Goal: Navigation & Orientation: Find specific page/section

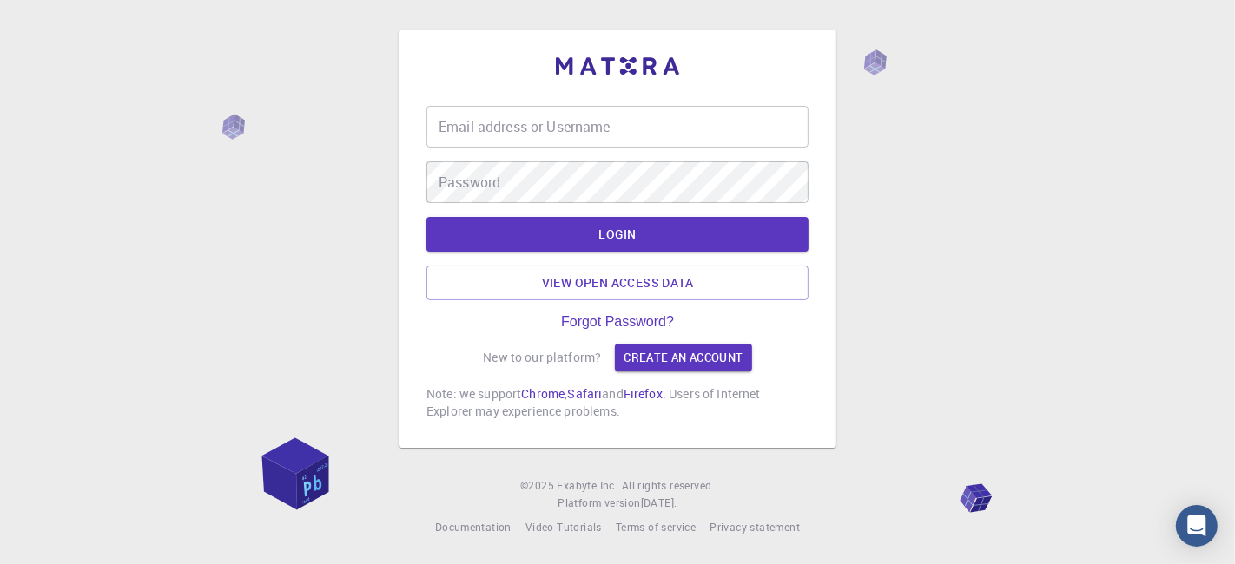
click at [586, 129] on input "Email address or Username" at bounding box center [617, 127] width 382 height 42
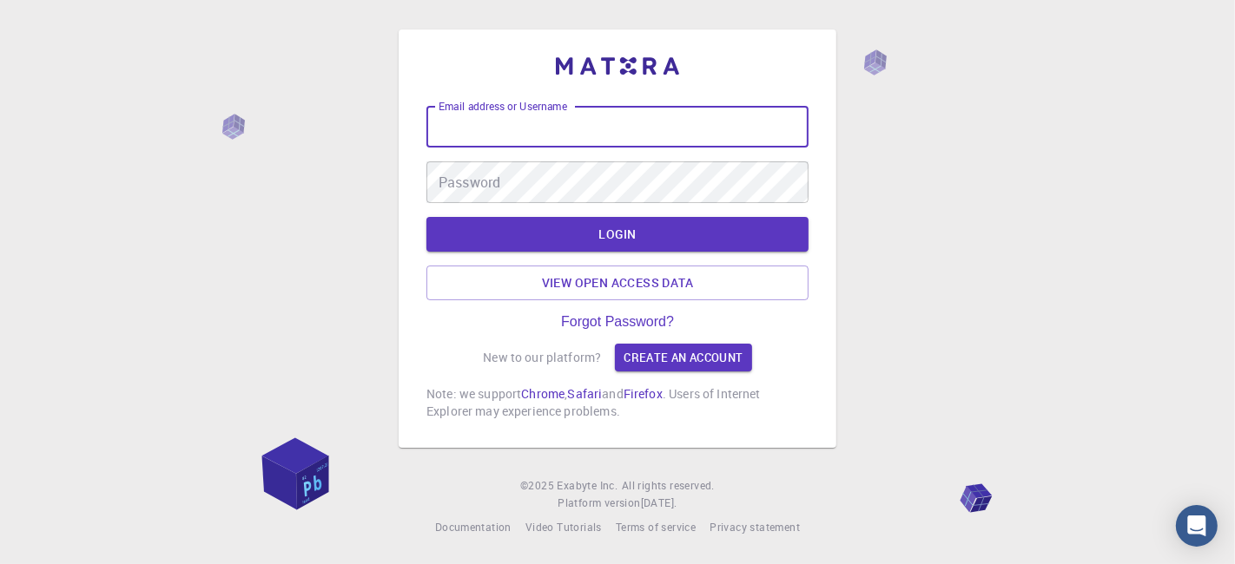
type input "kanrei"
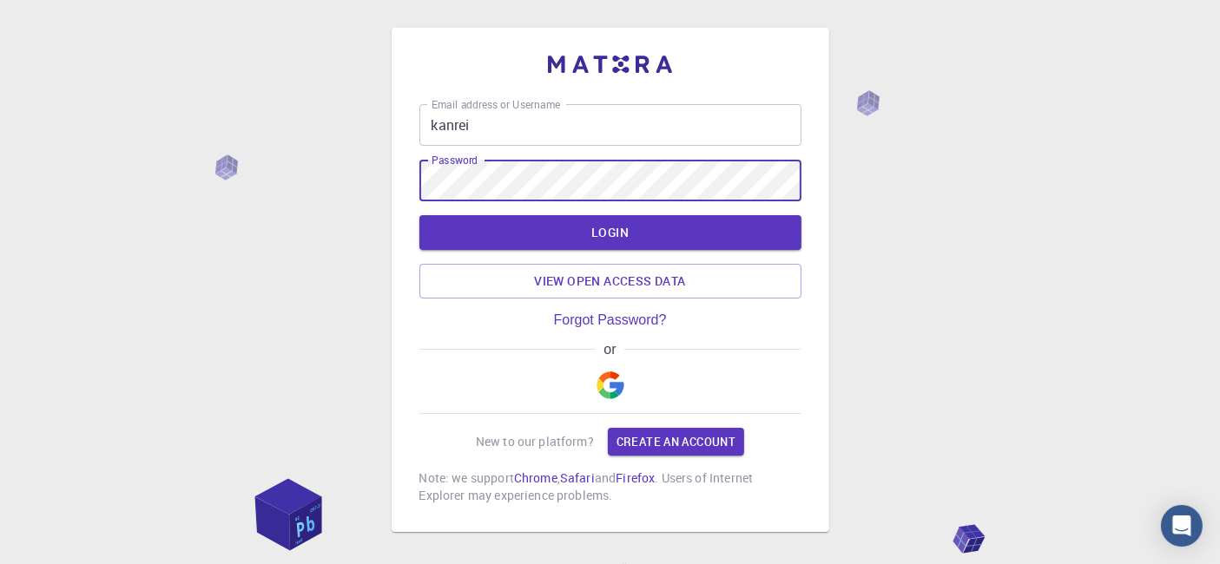
click at [419, 215] on button "LOGIN" at bounding box center [610, 232] width 382 height 35
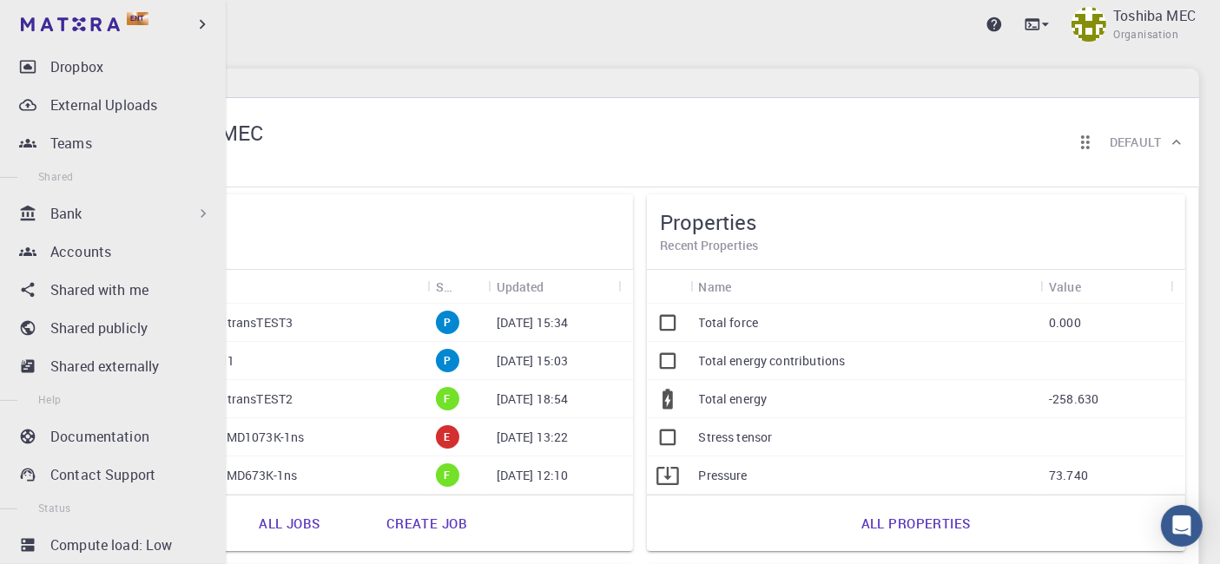
scroll to position [337, 0]
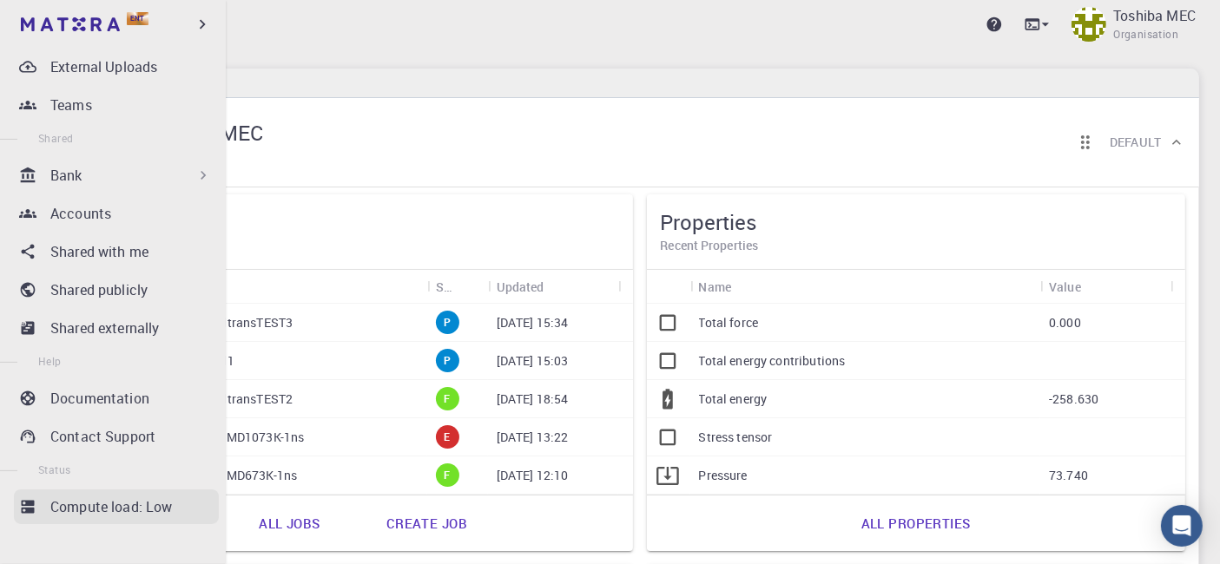
click at [116, 498] on p "Compute load: Low" at bounding box center [111, 507] width 122 height 21
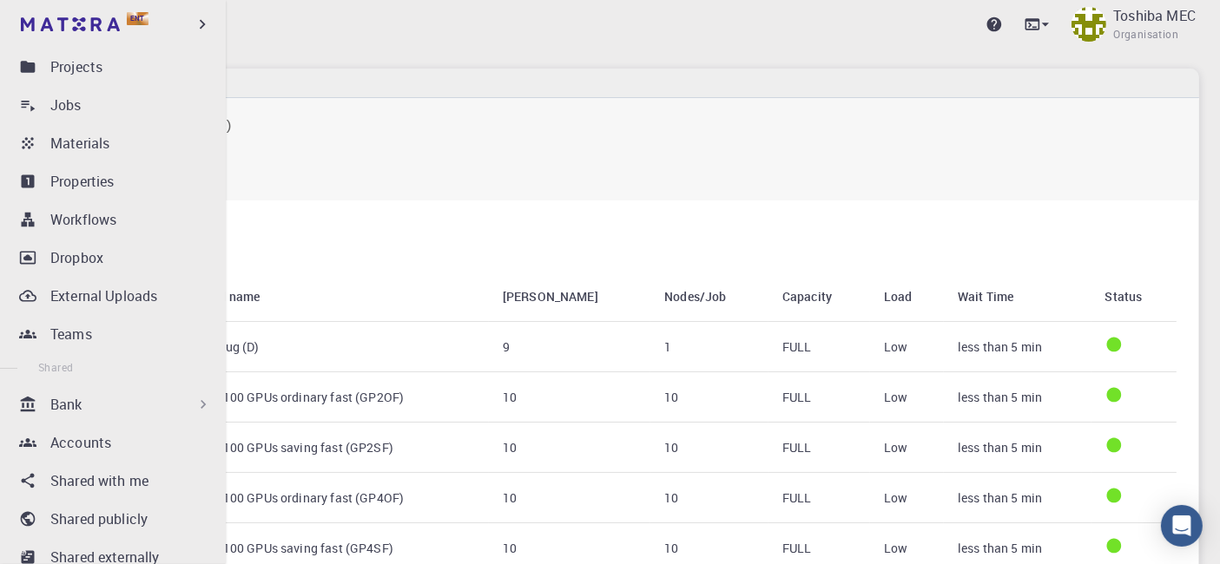
scroll to position [82, 0]
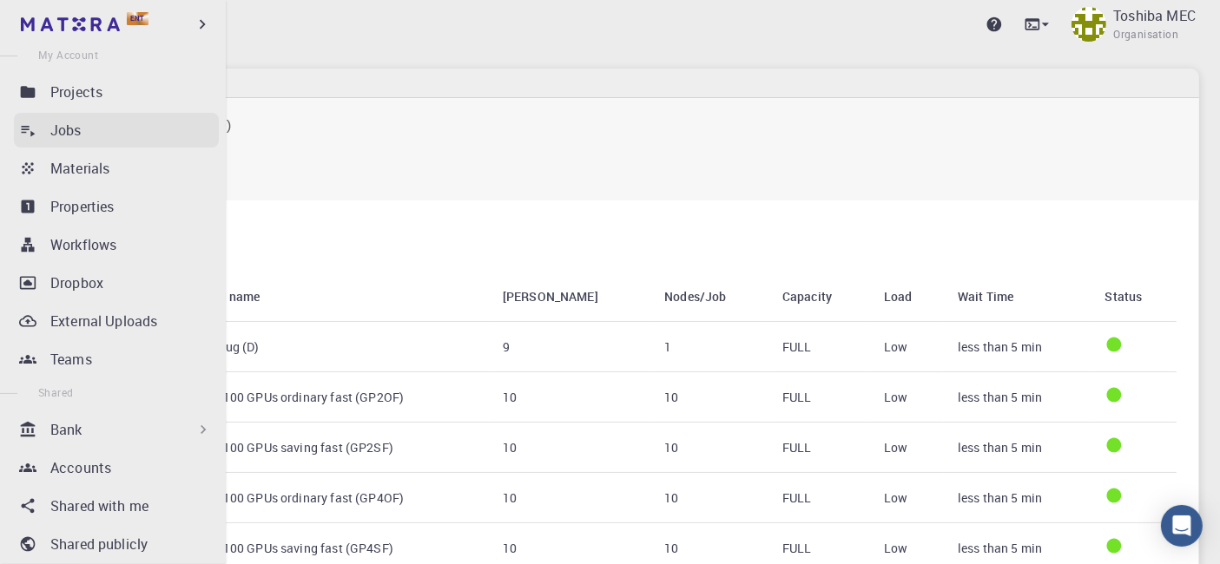
click at [71, 131] on p "Jobs" at bounding box center [65, 130] width 31 height 21
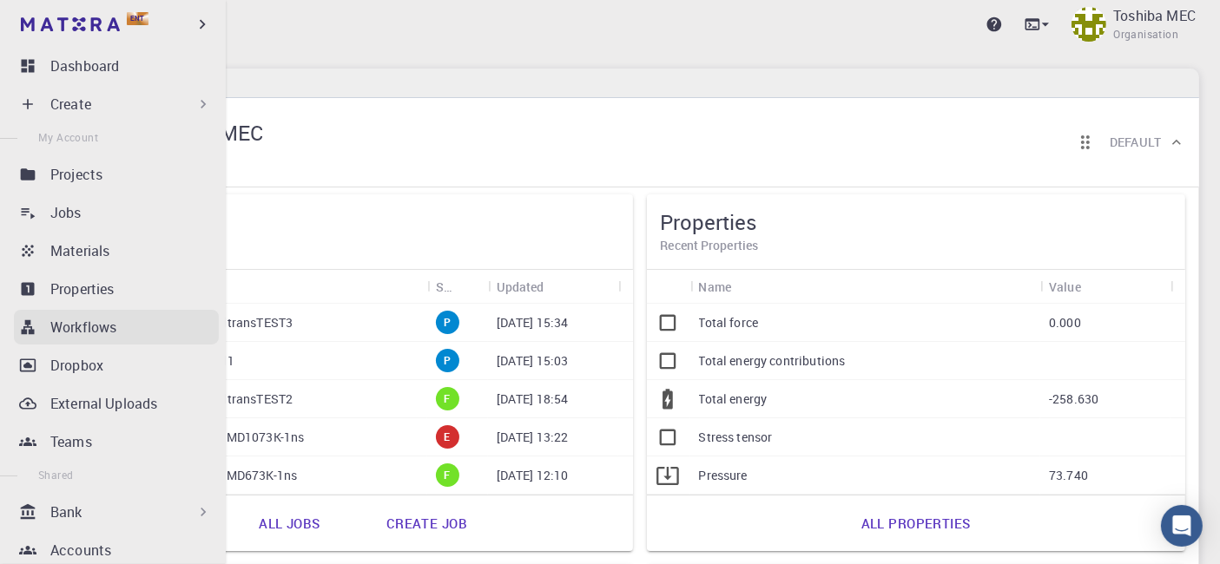
drag, startPoint x: 50, startPoint y: 361, endPoint x: 85, endPoint y: 313, distance: 59.8
click at [50, 361] on p "Dropbox" at bounding box center [76, 365] width 53 height 21
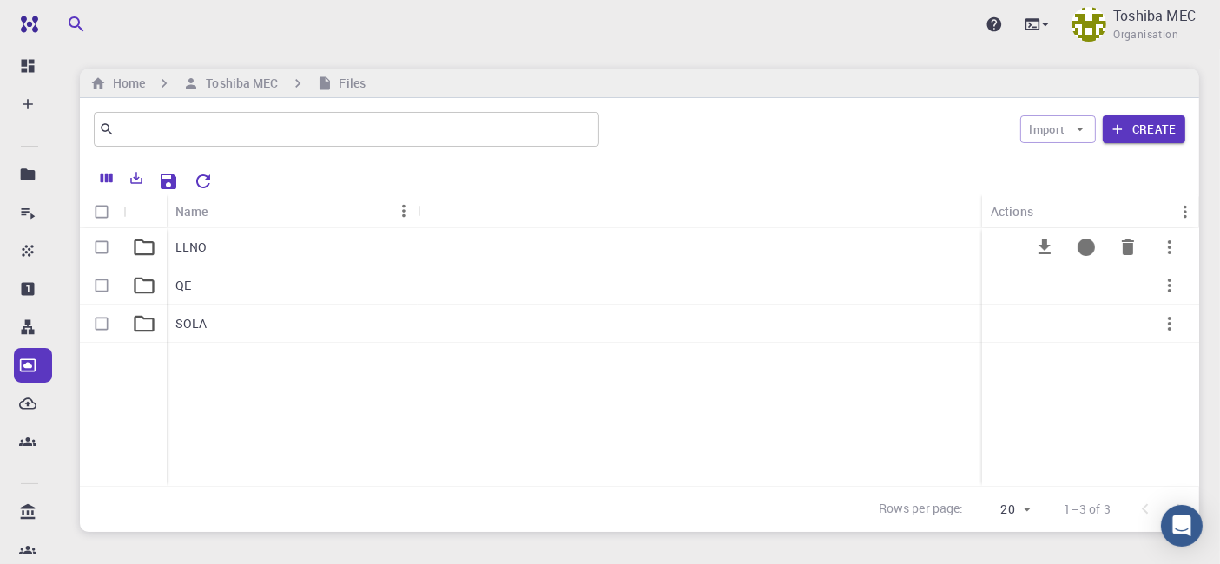
click at [210, 247] on div "LLNO" at bounding box center [292, 247] width 251 height 38
click at [189, 254] on div ".." at bounding box center [292, 247] width 251 height 38
click at [226, 319] on div "SOLA" at bounding box center [292, 324] width 251 height 38
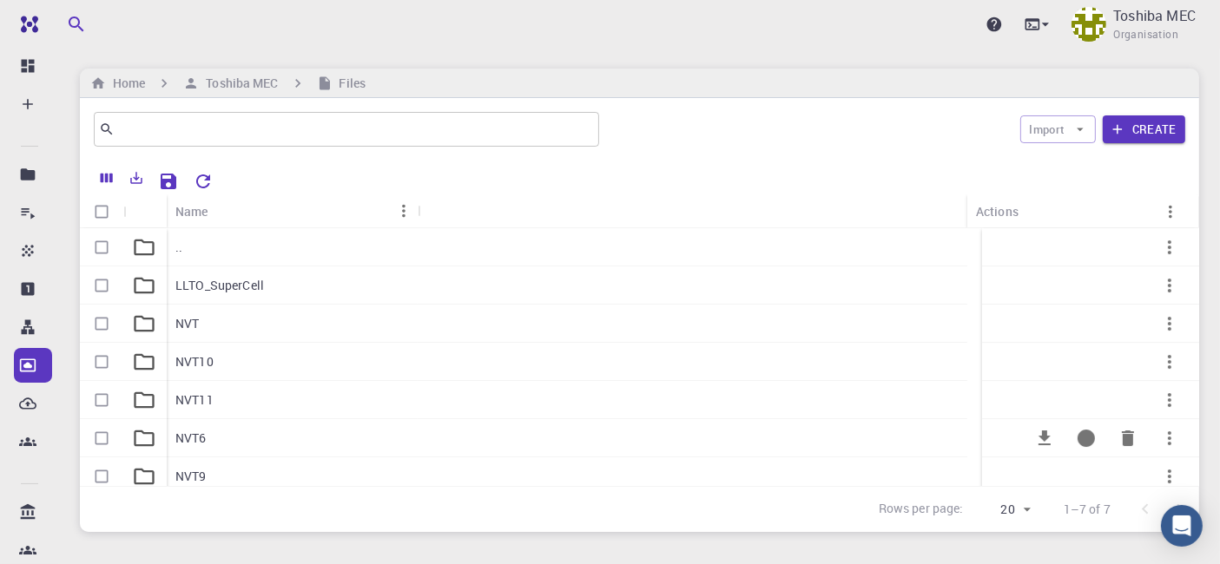
scroll to position [47, 0]
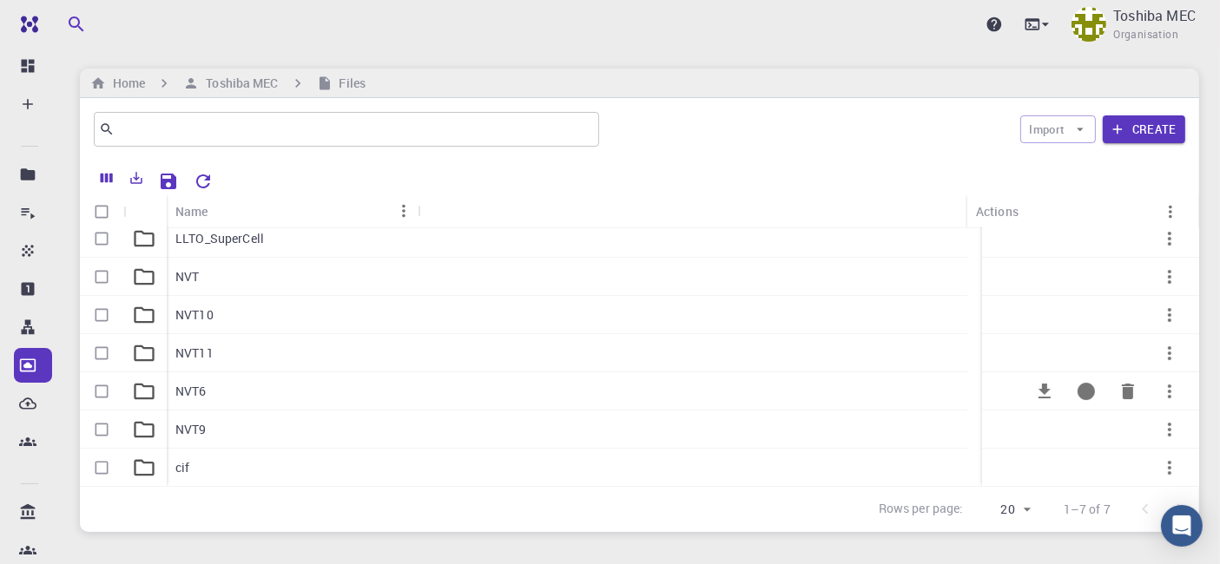
click at [234, 396] on div "NVT6" at bounding box center [292, 392] width 251 height 38
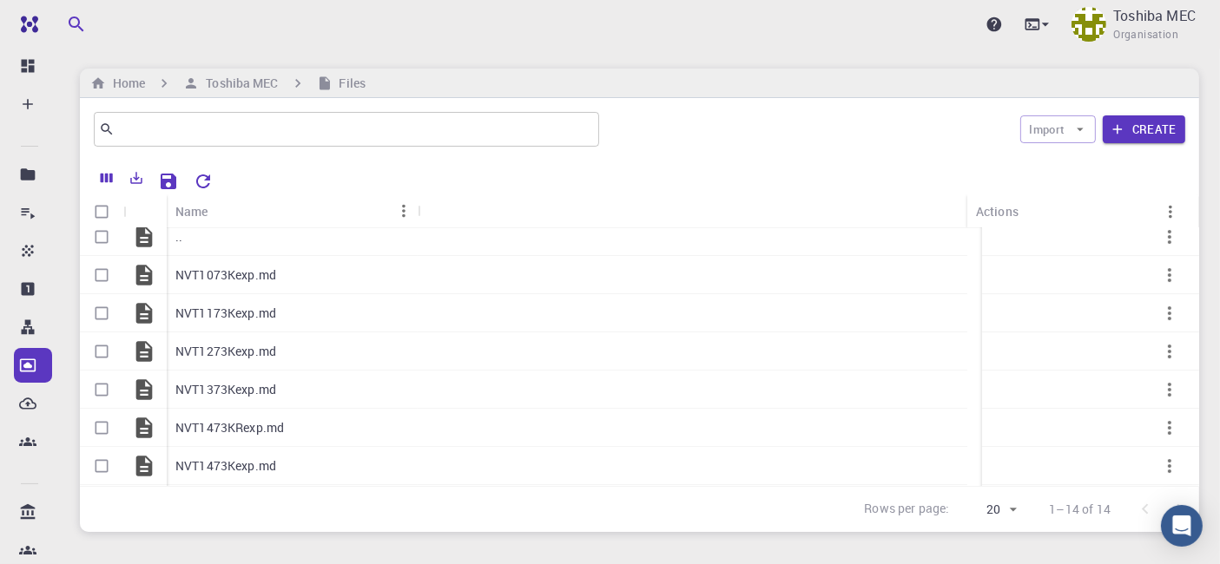
scroll to position [0, 0]
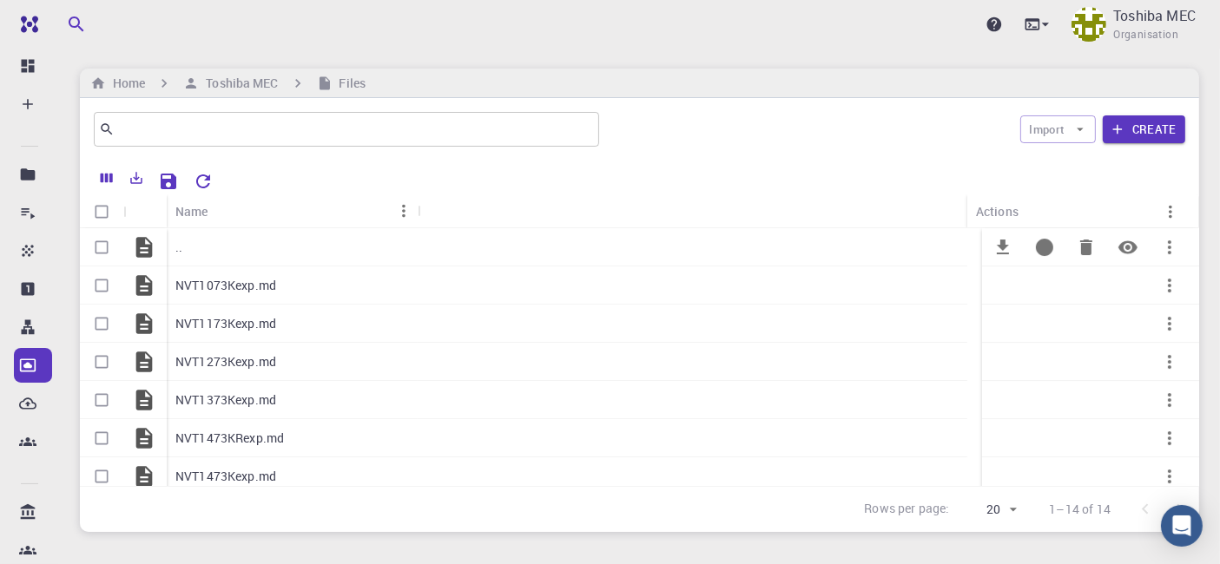
click at [186, 254] on div ".." at bounding box center [292, 247] width 251 height 38
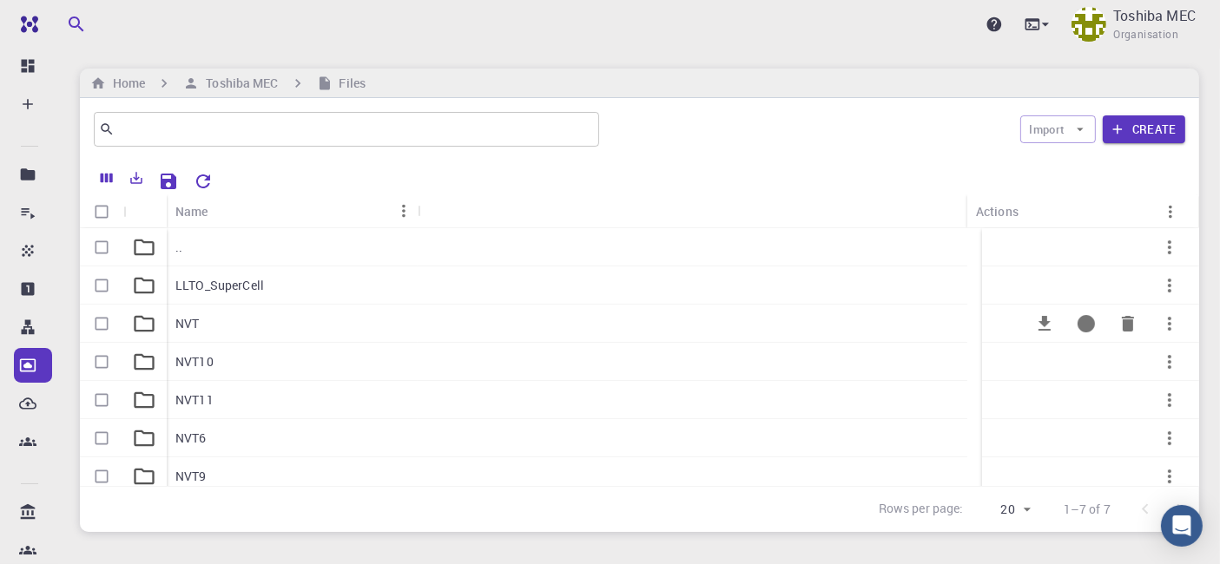
click at [424, 316] on div at bounding box center [693, 324] width 550 height 38
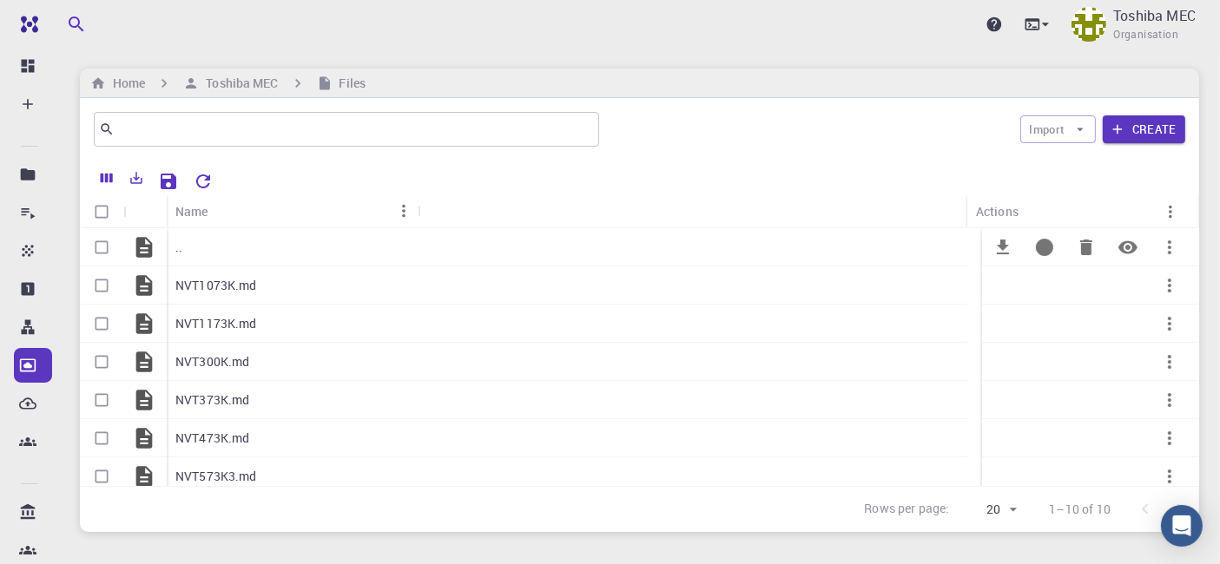
click at [195, 252] on div ".." at bounding box center [292, 247] width 251 height 38
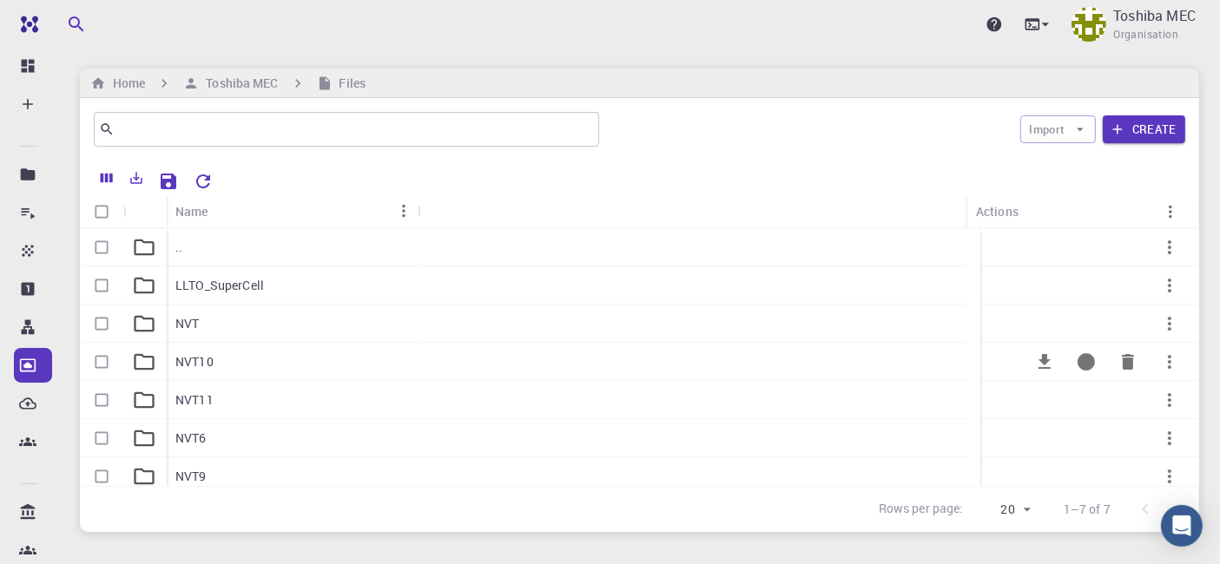
click at [221, 353] on div "NVT10" at bounding box center [292, 362] width 251 height 38
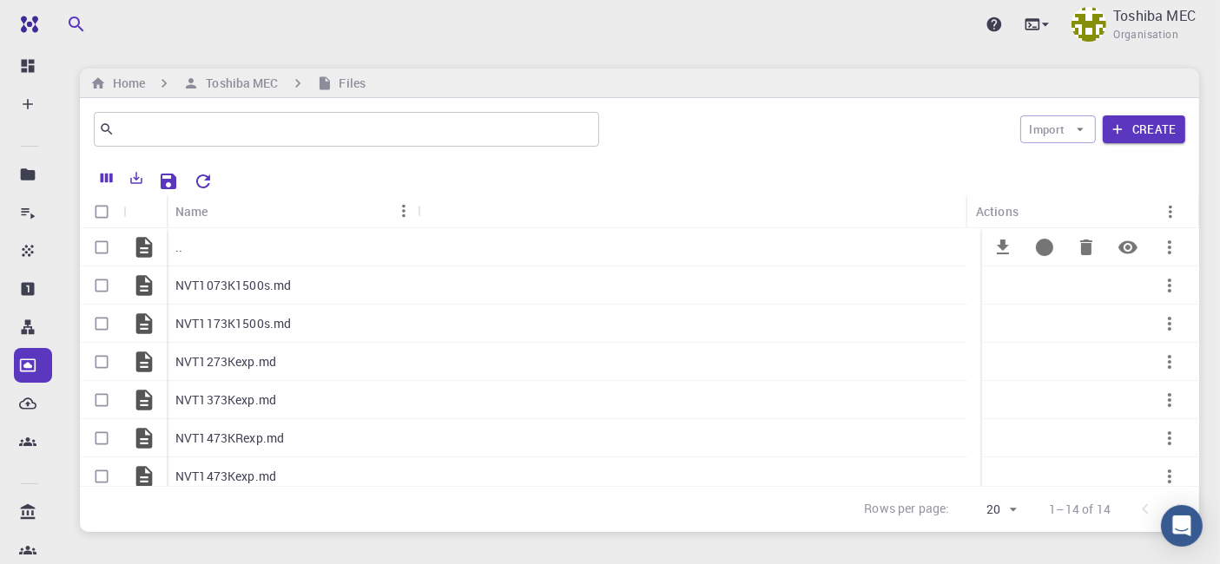
click at [210, 253] on div ".." at bounding box center [292, 247] width 251 height 38
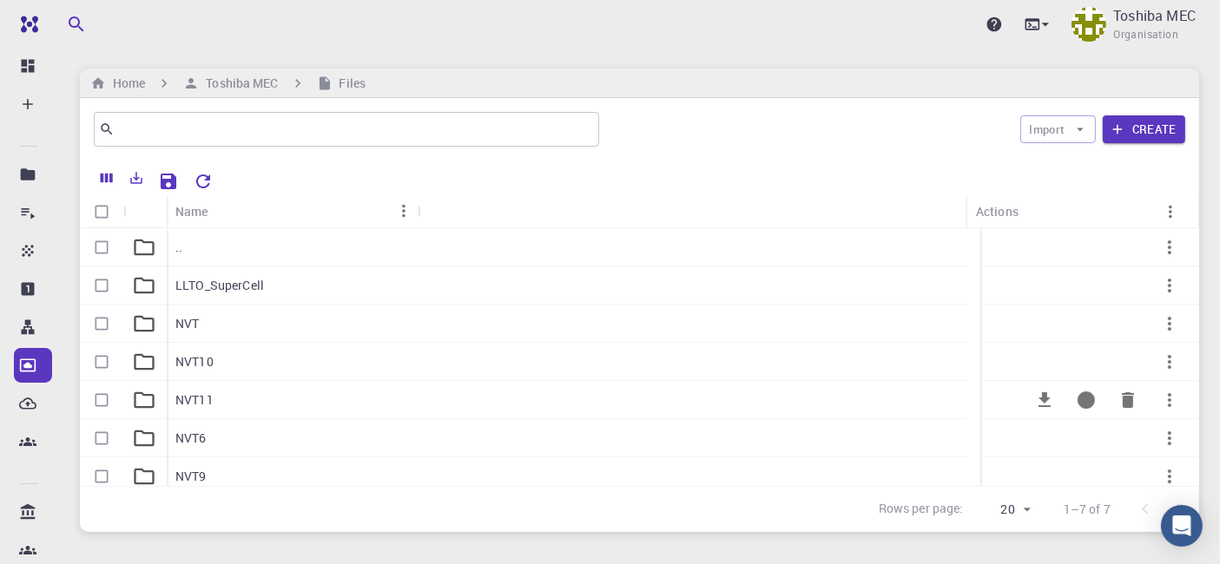
click at [298, 387] on div "NVT11" at bounding box center [292, 400] width 251 height 38
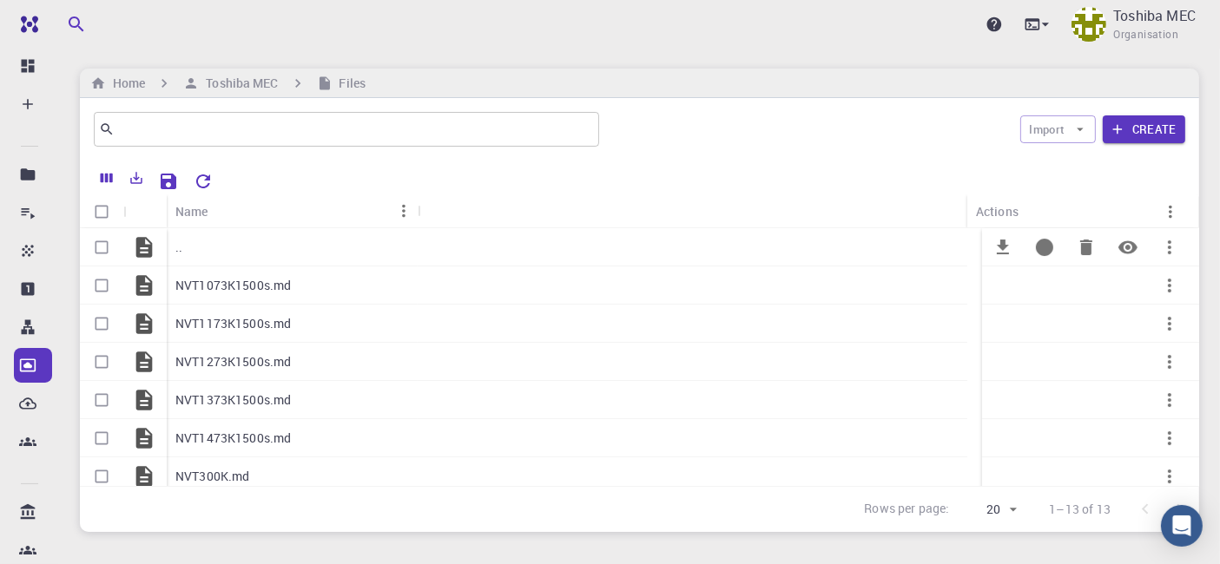
click at [178, 241] on p ".." at bounding box center [178, 247] width 7 height 17
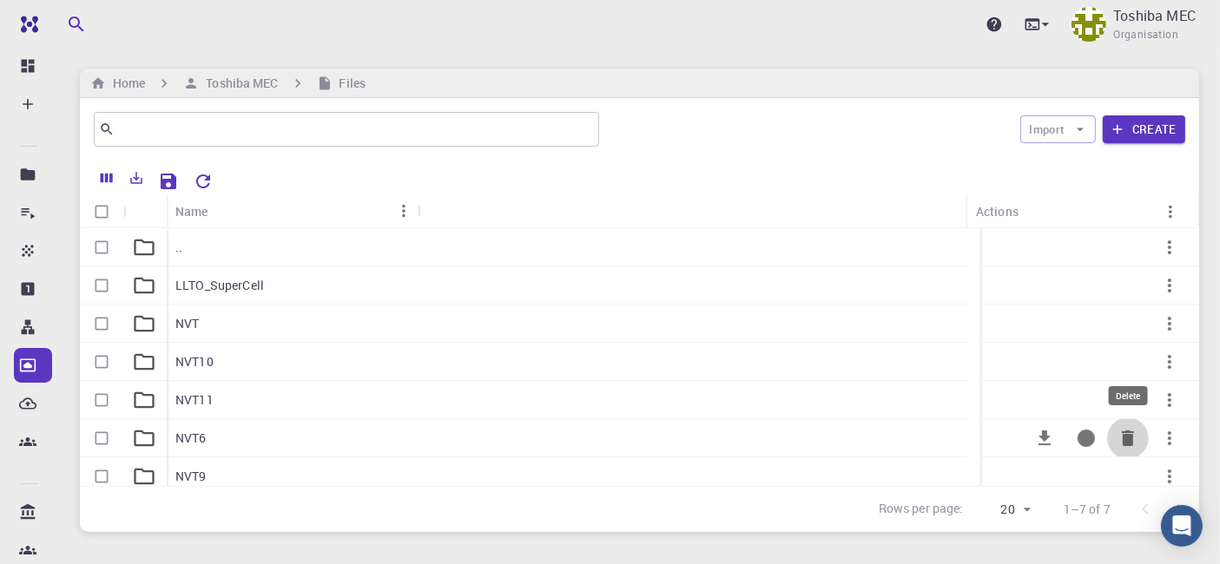
click at [1122, 438] on icon "Delete" at bounding box center [1128, 439] width 12 height 16
click at [1122, 400] on icon "Delete" at bounding box center [1128, 401] width 12 height 16
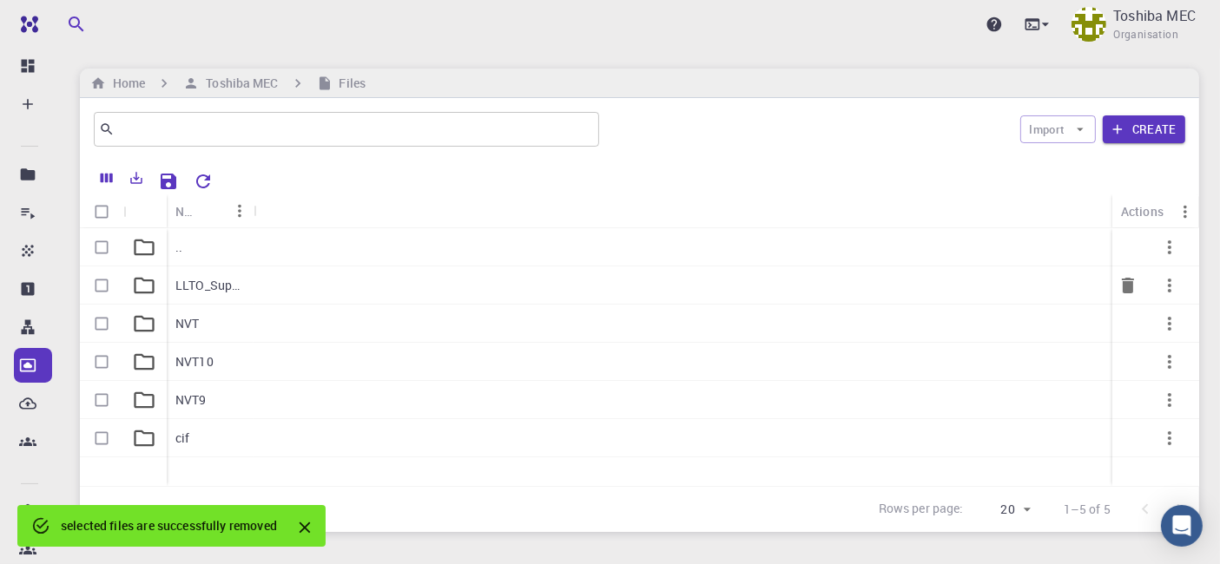
click at [203, 290] on p "LLTO_SuperCell" at bounding box center [209, 285] width 69 height 17
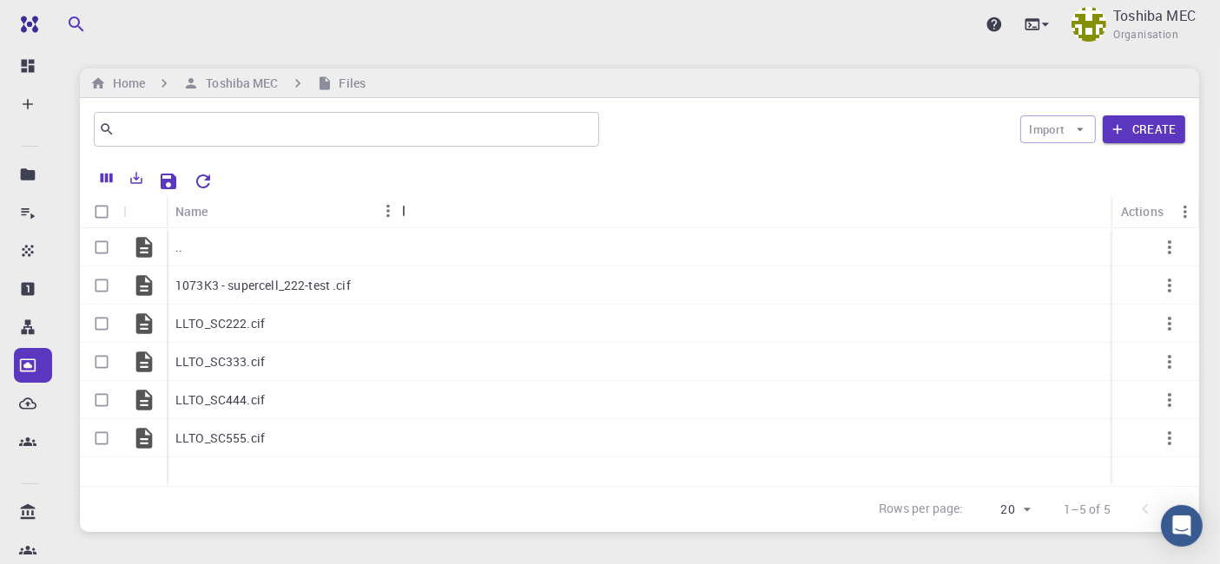
drag, startPoint x: 262, startPoint y: 208, endPoint x: 405, endPoint y: 202, distance: 142.5
click at [405, 202] on div "Name" at bounding box center [403, 212] width 17 height 34
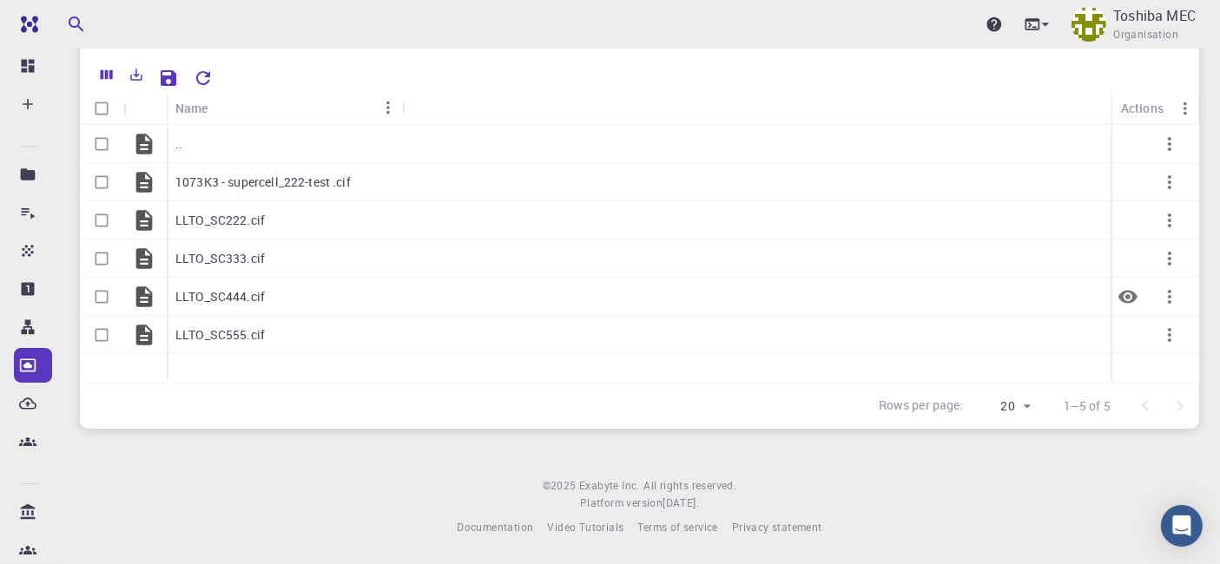
scroll to position [8, 0]
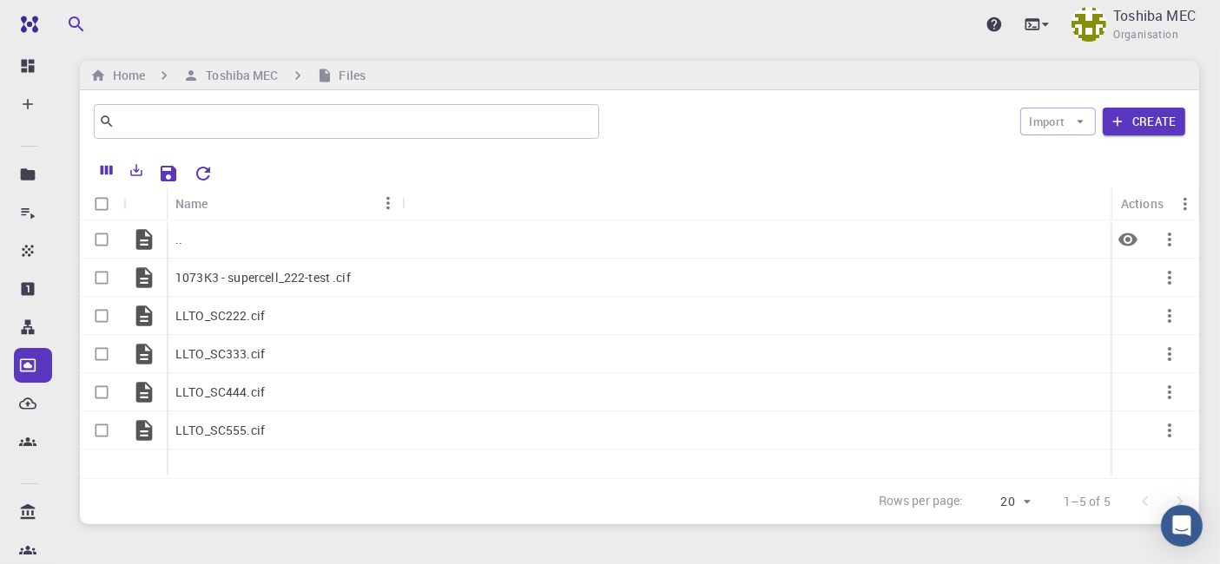
click at [184, 247] on div ".." at bounding box center [284, 240] width 235 height 38
click at [187, 247] on div ".." at bounding box center [284, 240] width 235 height 38
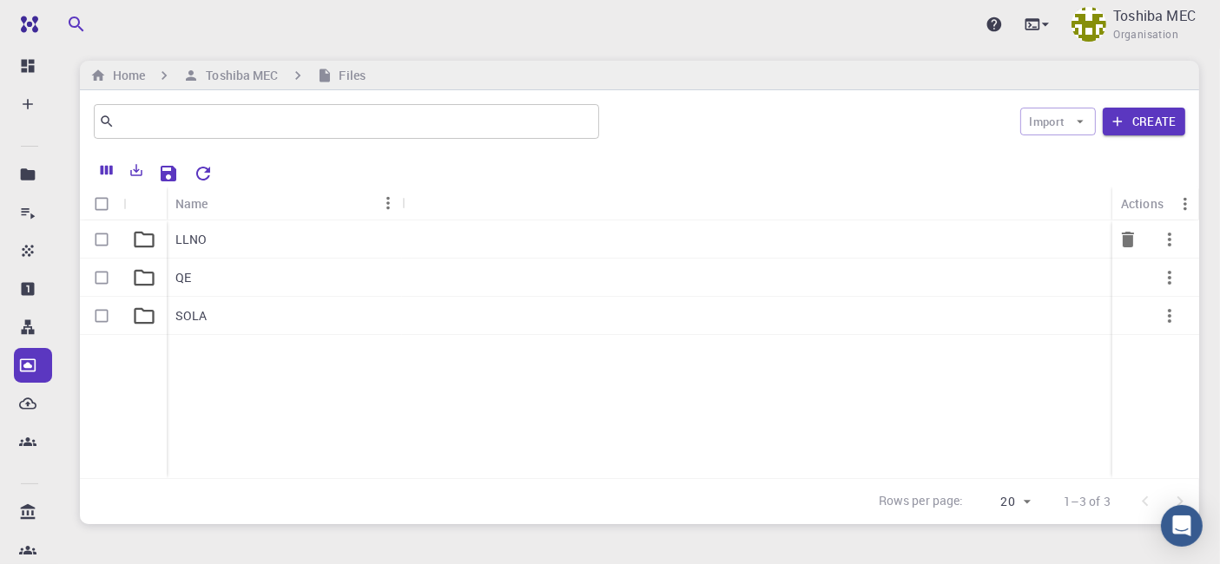
click at [206, 247] on div "LLNO" at bounding box center [284, 240] width 235 height 38
click at [278, 313] on div "NVT" at bounding box center [284, 316] width 235 height 38
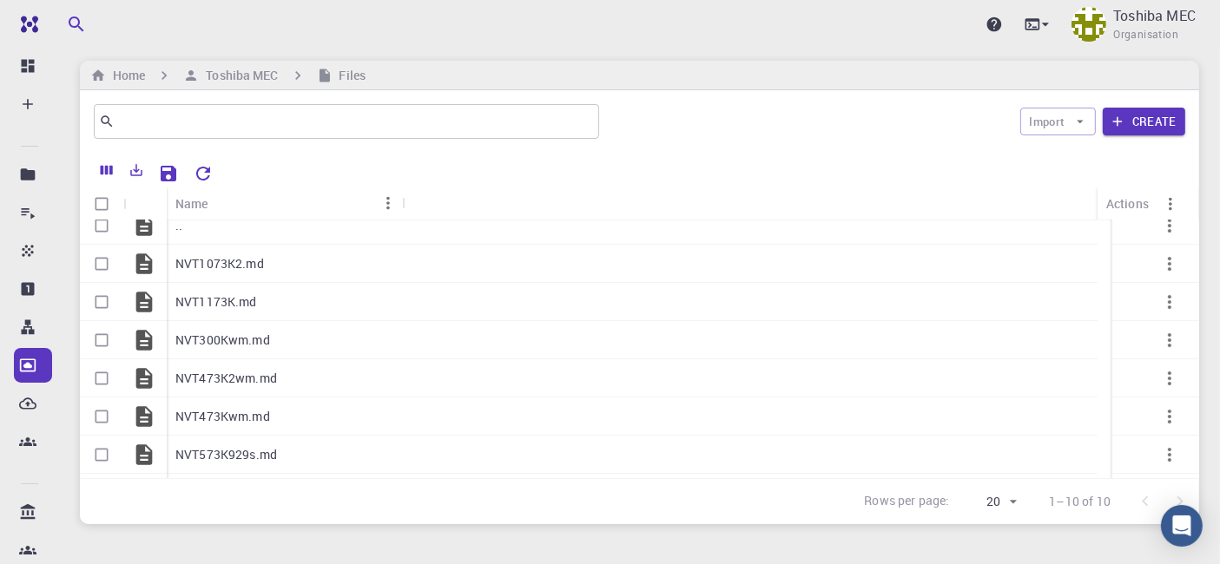
scroll to position [0, 0]
